Goal: Transaction & Acquisition: Purchase product/service

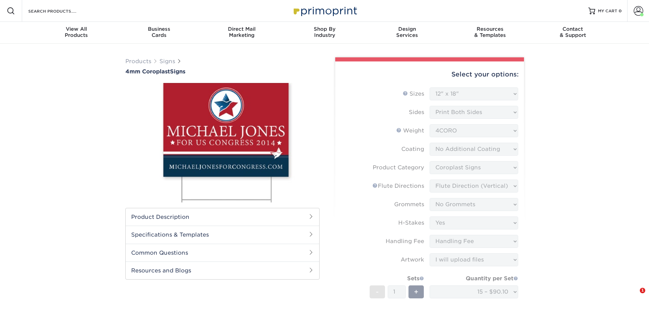
select select "12.00x18.00"
select select "b3582ed5-6912-492c-8440-2cc51afdb8e1"
select select "b9474d6d-25b7-40b8-b284-85b7690982f8"
select select "90d329df-db80-4206-b821-ff9d3f363977"
select select "8c85e97e-8b3a-46d2-b88d-acee5fa20222"
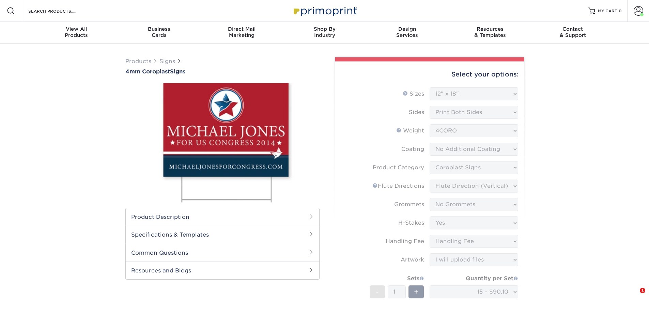
select select "ab74c079-444c-4260-ae6a-e09bdee8073c"
select select "upload"
select select "15 – $90.10"
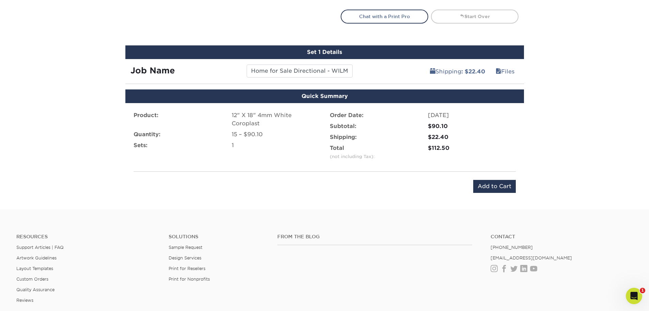
scroll to position [367, 0]
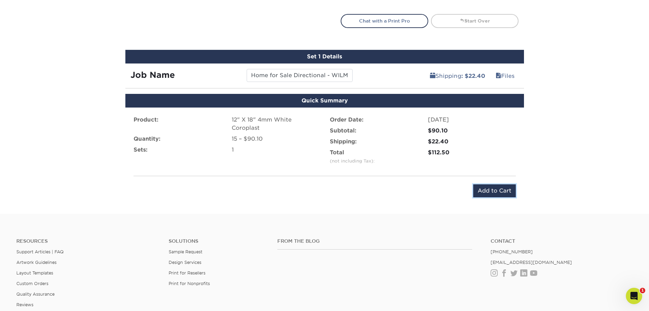
click at [489, 189] on input "Add to Cart" at bounding box center [494, 190] width 43 height 13
type input "Add to Cart"
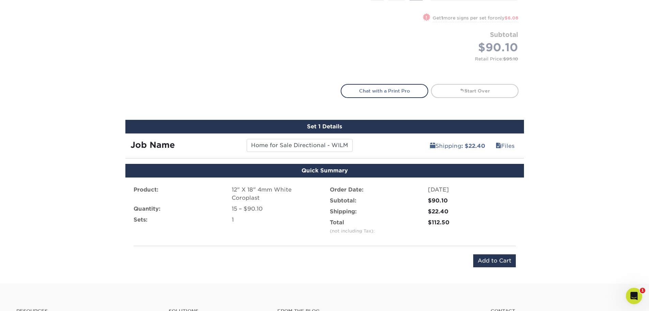
scroll to position [299, 0]
